Goal: Transaction & Acquisition: Purchase product/service

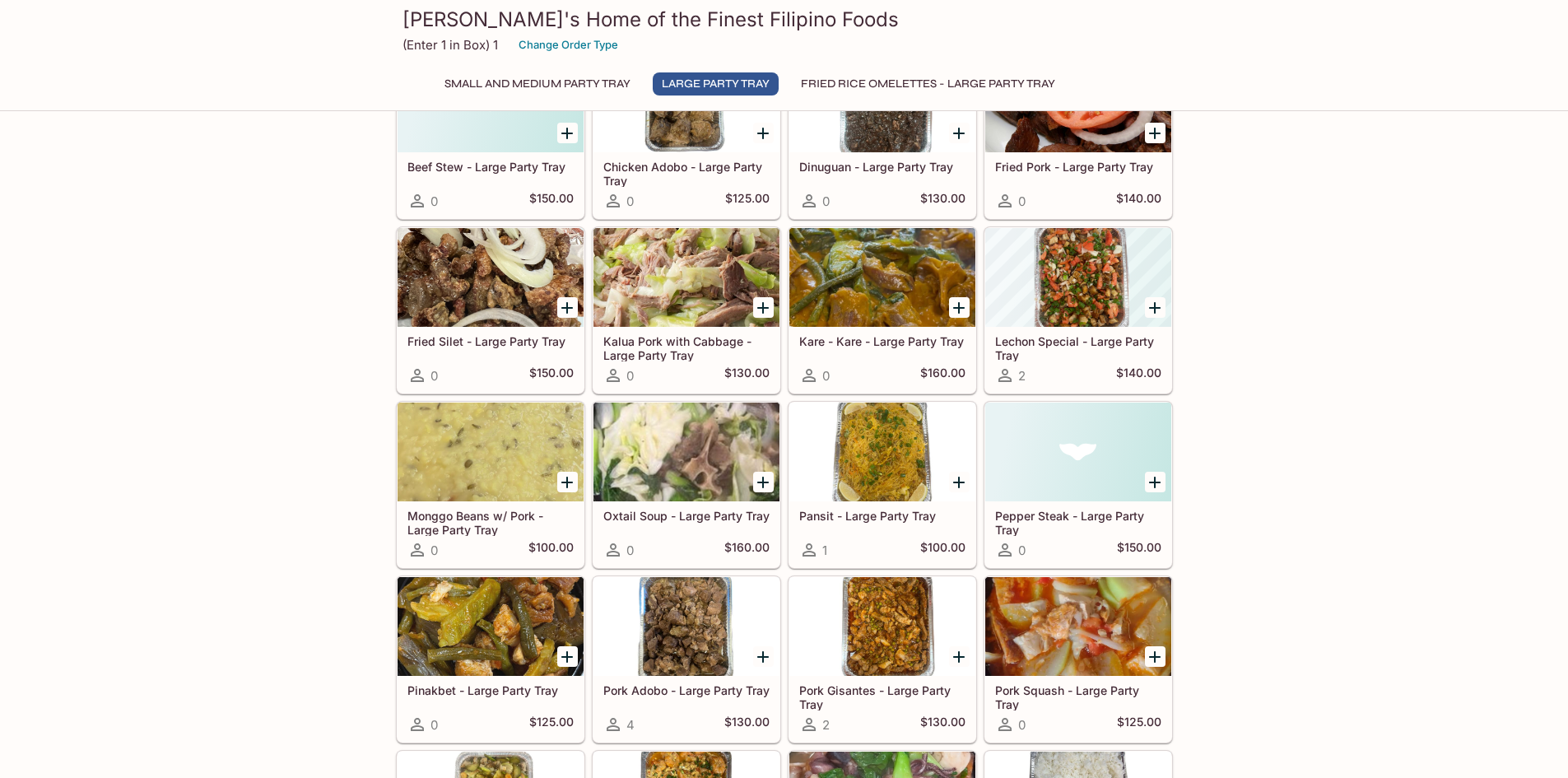
scroll to position [854, 0]
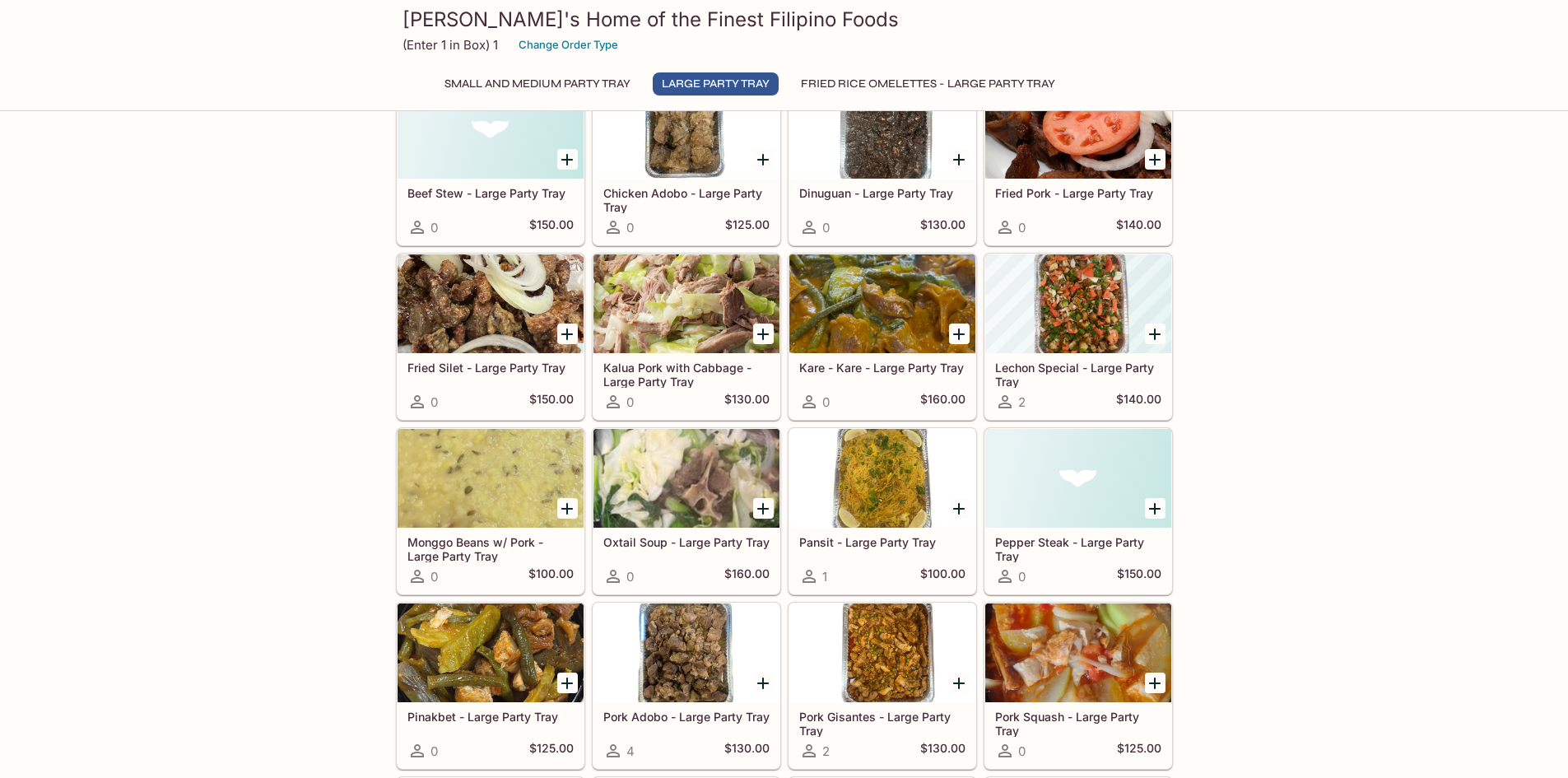
click at [575, 82] on button "Small and Medium Party Tray" at bounding box center [537, 85] width 204 height 23
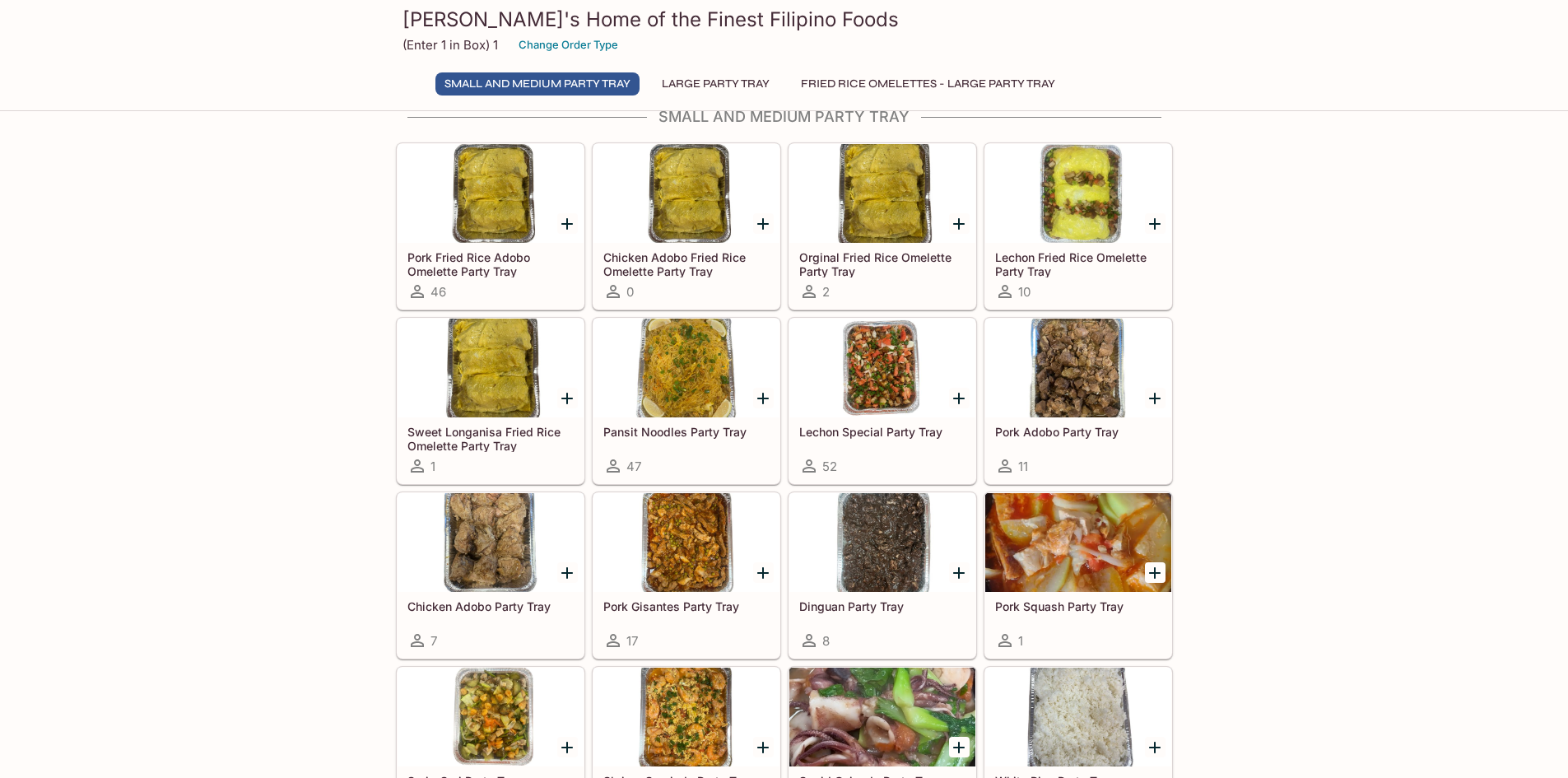
scroll to position [0, 0]
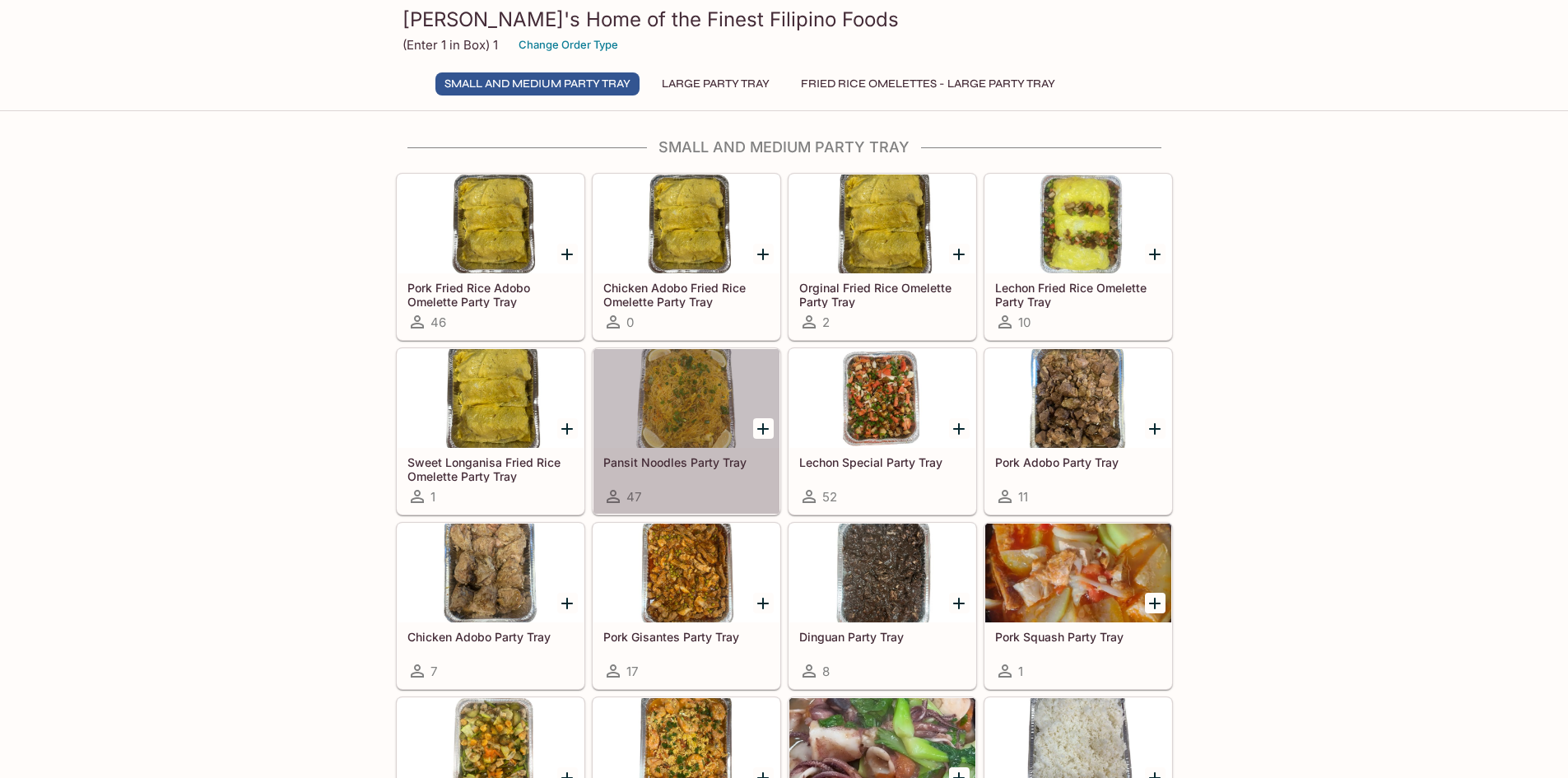
click at [699, 416] on div at bounding box center [686, 398] width 186 height 99
